Goal: Book appointment/travel/reservation

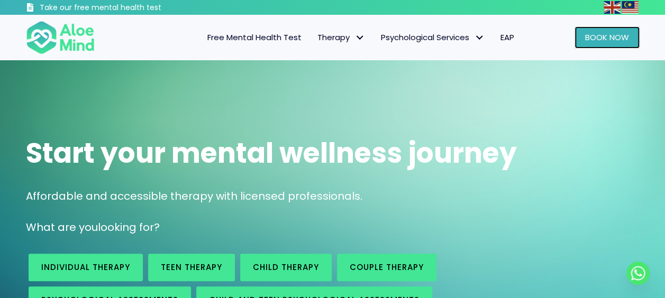
click at [621, 37] on span "Book Now" at bounding box center [607, 37] width 44 height 11
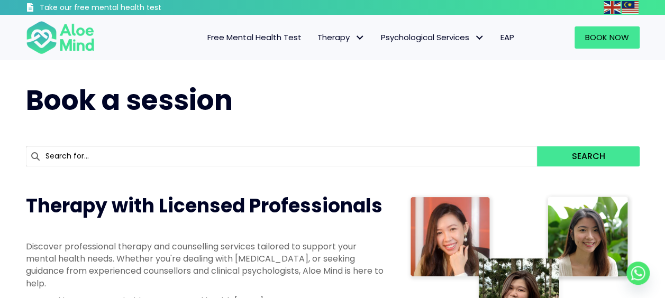
click at [227, 158] on input "text" at bounding box center [281, 156] width 511 height 20
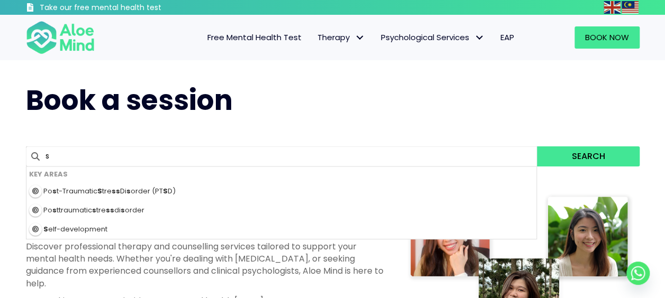
type input "sa"
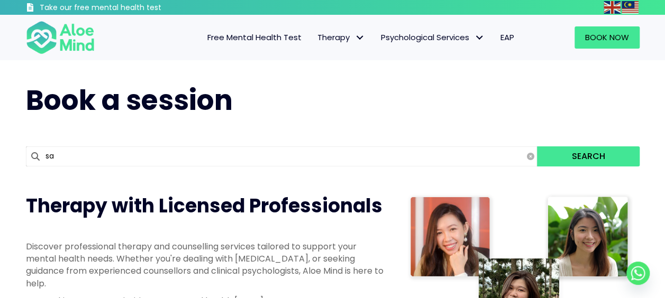
type input "[PERSON_NAME]"
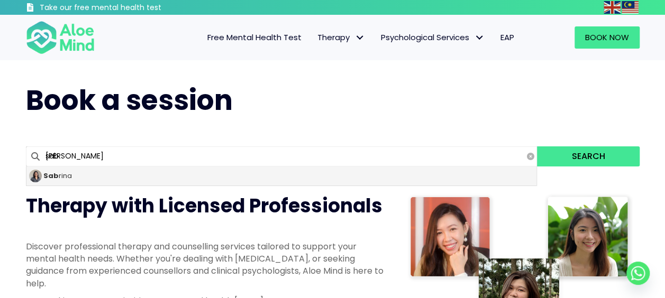
click at [130, 180] on div "Sab rina" at bounding box center [281, 176] width 510 height 19
type input "[PERSON_NAME]"
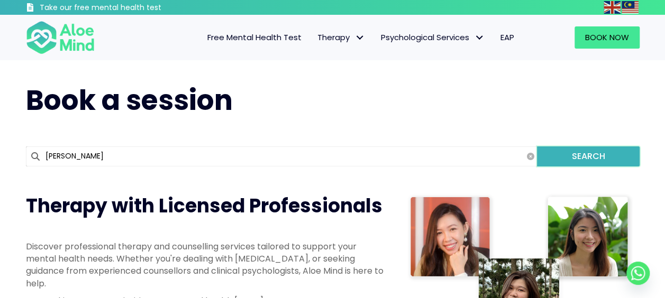
click at [562, 147] on button "Search" at bounding box center [588, 156] width 102 height 20
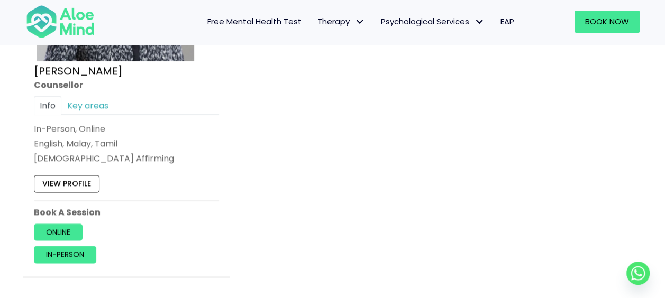
scroll to position [740, 0]
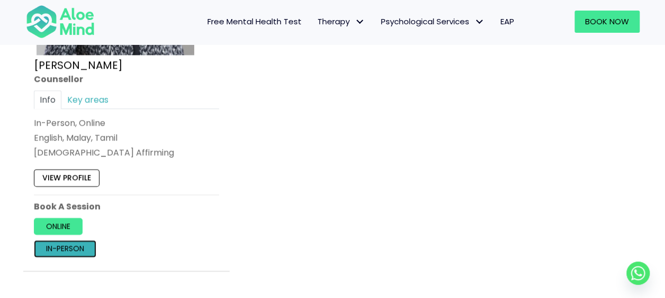
click at [61, 249] on link "In-person" at bounding box center [65, 248] width 62 height 17
